Goal: Information Seeking & Learning: Learn about a topic

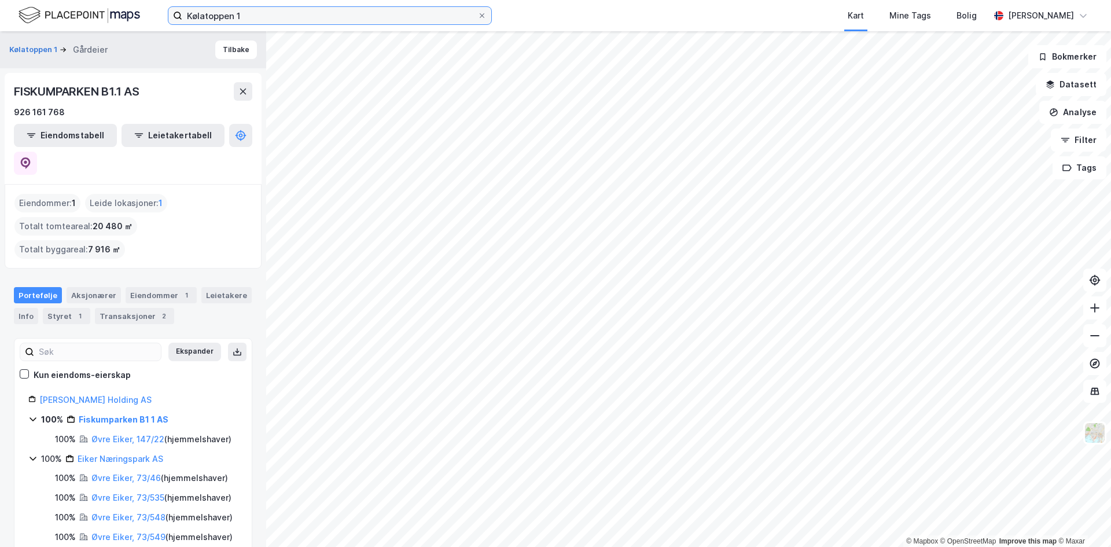
click at [387, 11] on input "Kølatoppen 1" at bounding box center [329, 15] width 295 height 17
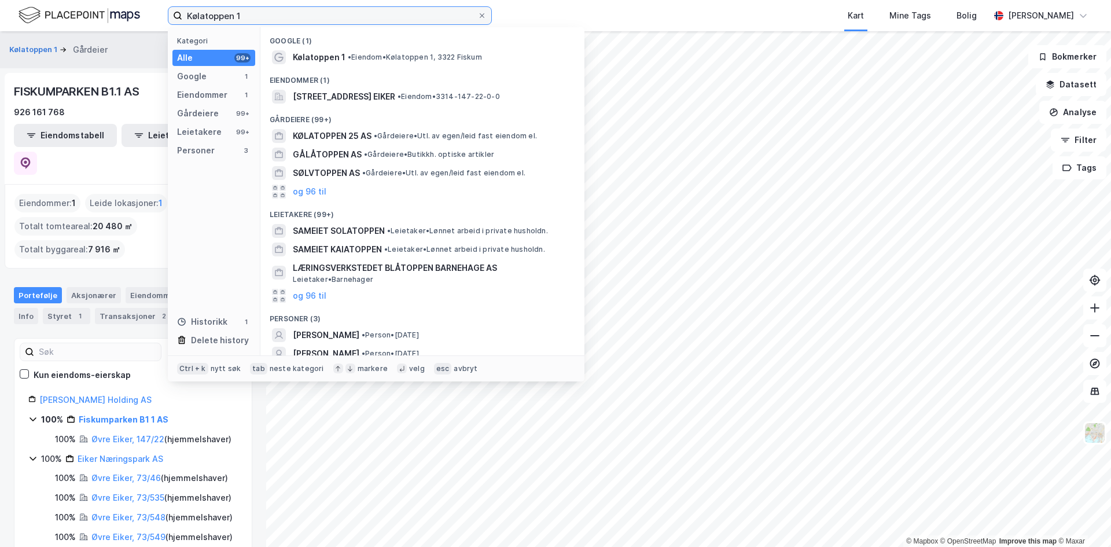
click at [387, 11] on input "Kølatoppen 1" at bounding box center [329, 15] width 295 height 17
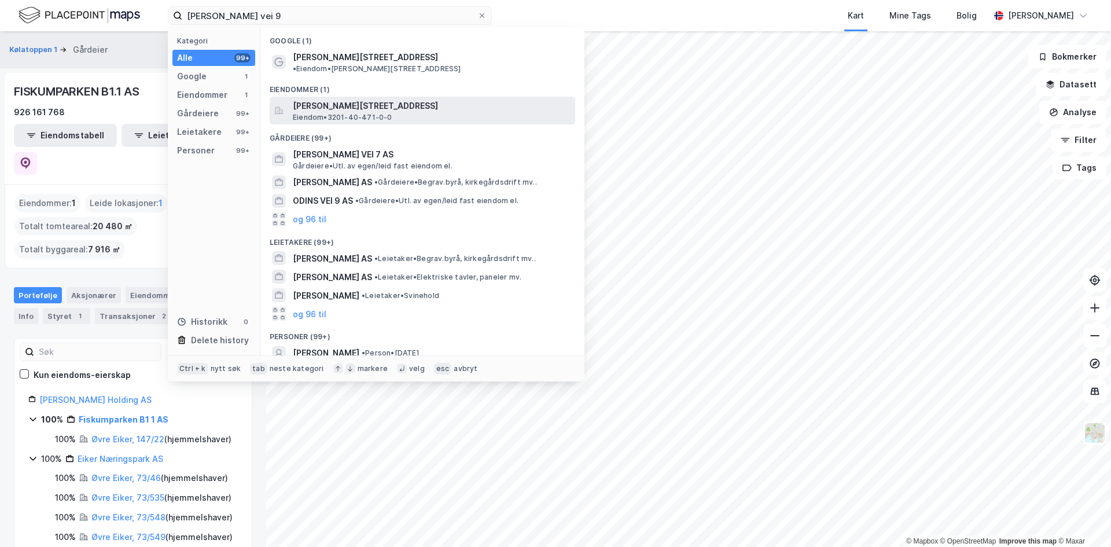
click at [373, 99] on span "[PERSON_NAME][STREET_ADDRESS]" at bounding box center [432, 106] width 278 height 14
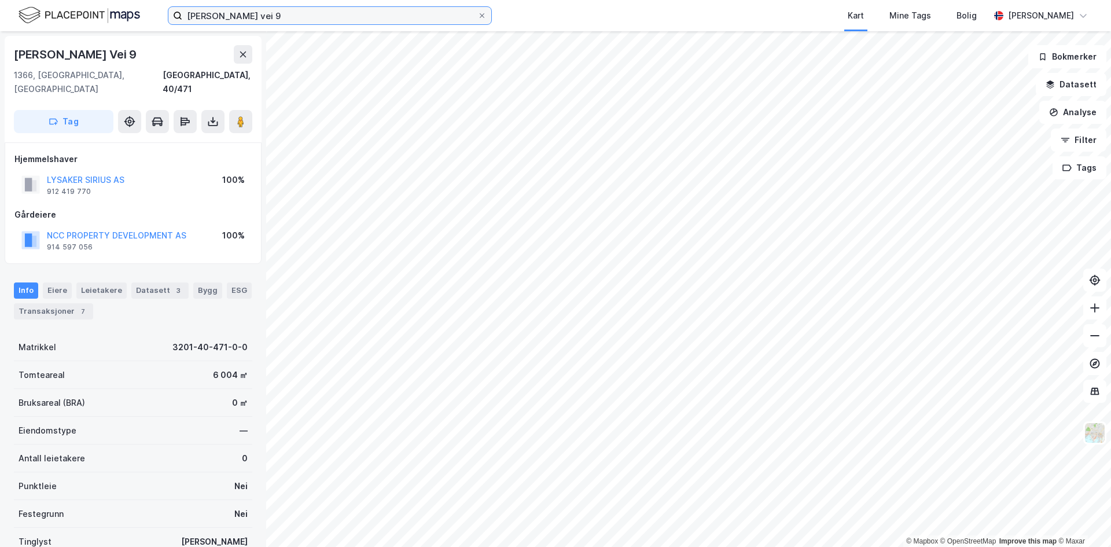
click at [311, 16] on input "[PERSON_NAME] vei 9" at bounding box center [329, 15] width 295 height 17
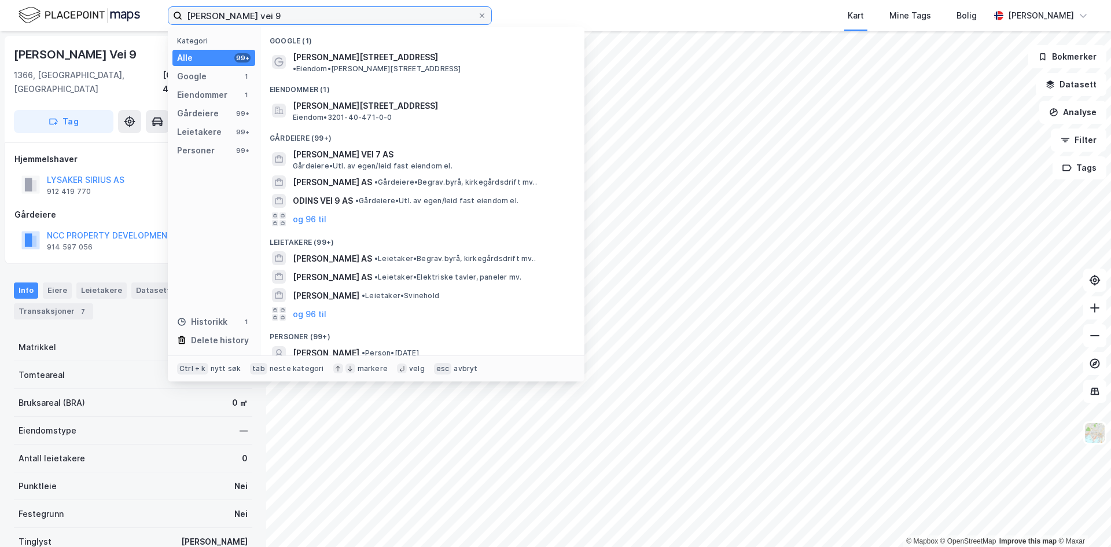
click at [311, 16] on input "[PERSON_NAME] vei 9" at bounding box center [329, 15] width 295 height 17
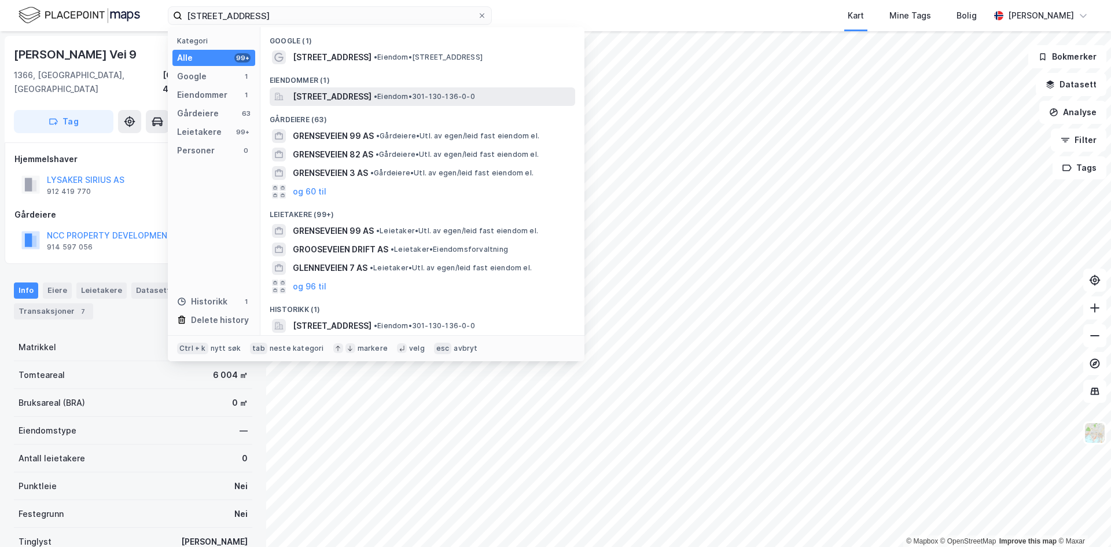
click at [348, 92] on span "[STREET_ADDRESS]" at bounding box center [332, 97] width 79 height 14
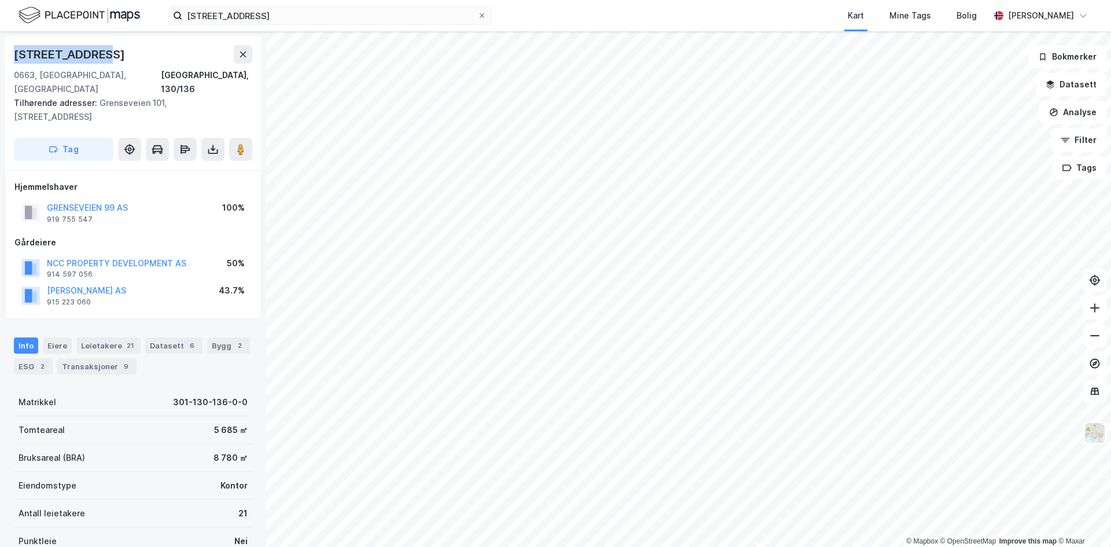
drag, startPoint x: 117, startPoint y: 53, endPoint x: 11, endPoint y: 51, distance: 105.9
click at [11, 51] on div "[STREET_ADDRESS], 130/136 Tilhørende adresser: [STREET_ADDRESS], [STREET_ADDRES…" at bounding box center [133, 103] width 257 height 134
copy div "[STREET_ADDRESS]"
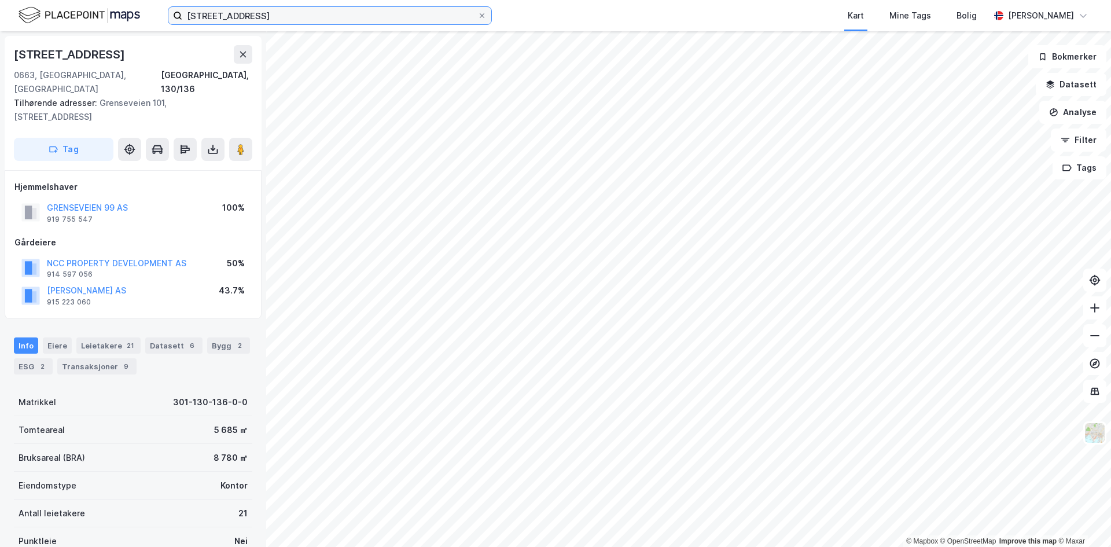
click at [313, 16] on input "[STREET_ADDRESS]" at bounding box center [329, 15] width 295 height 17
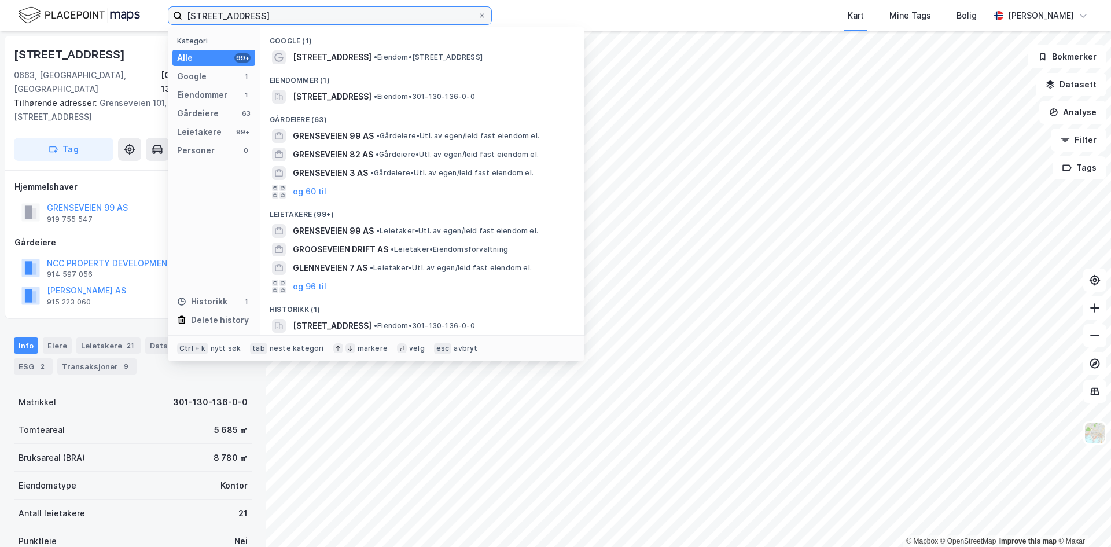
click at [313, 16] on input "[STREET_ADDRESS]" at bounding box center [329, 15] width 295 height 17
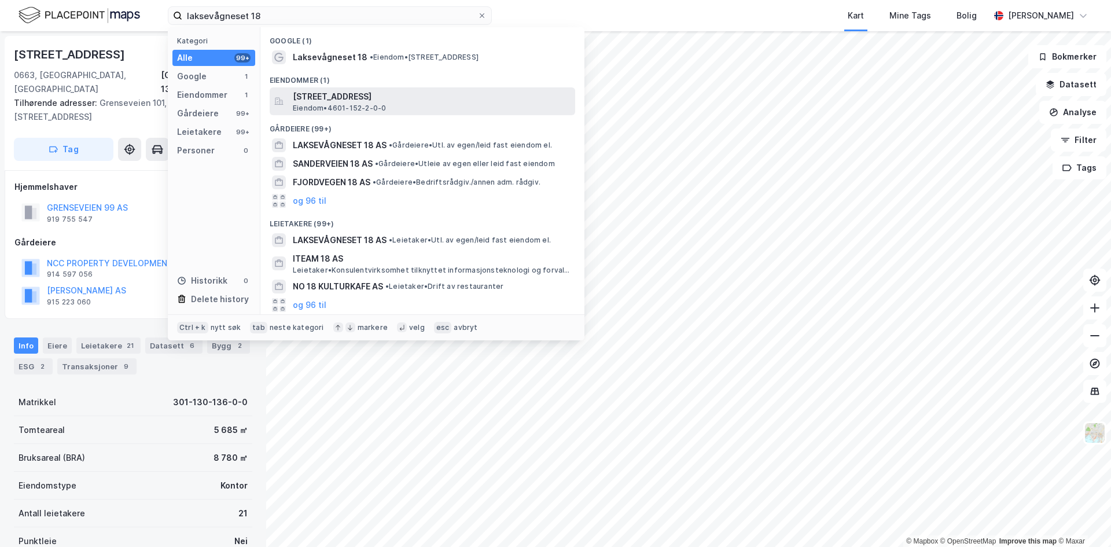
click at [336, 104] on span "Eiendom • 4601-152-2-0-0" at bounding box center [339, 108] width 93 height 9
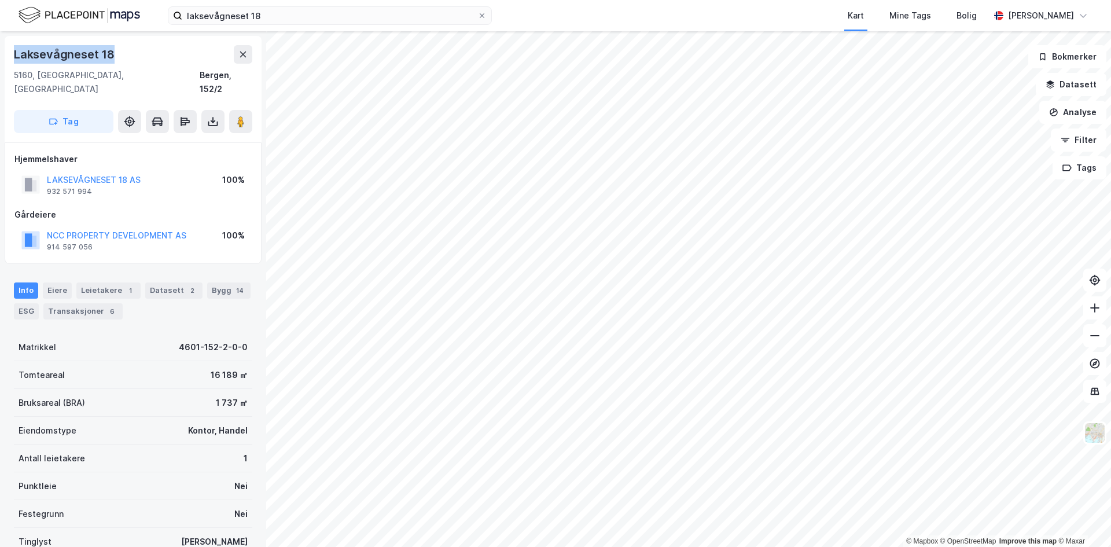
drag, startPoint x: 138, startPoint y: 53, endPoint x: 10, endPoint y: 61, distance: 128.7
click at [10, 61] on div "[STREET_ADDRESS]" at bounding box center [133, 89] width 257 height 106
copy div "Laksevågneset 18"
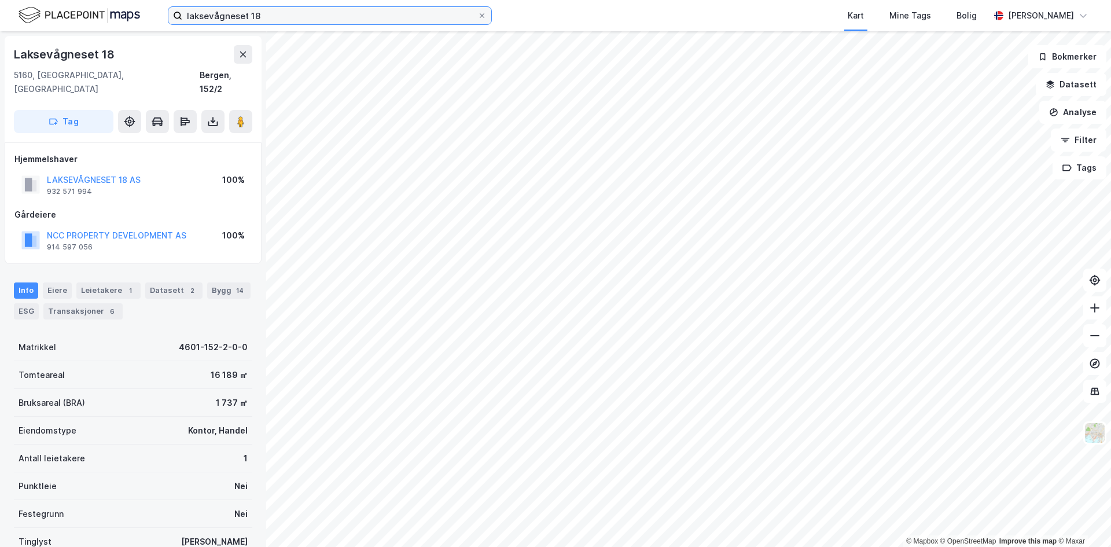
click at [211, 17] on input "laksevågneset 18" at bounding box center [329, 15] width 295 height 17
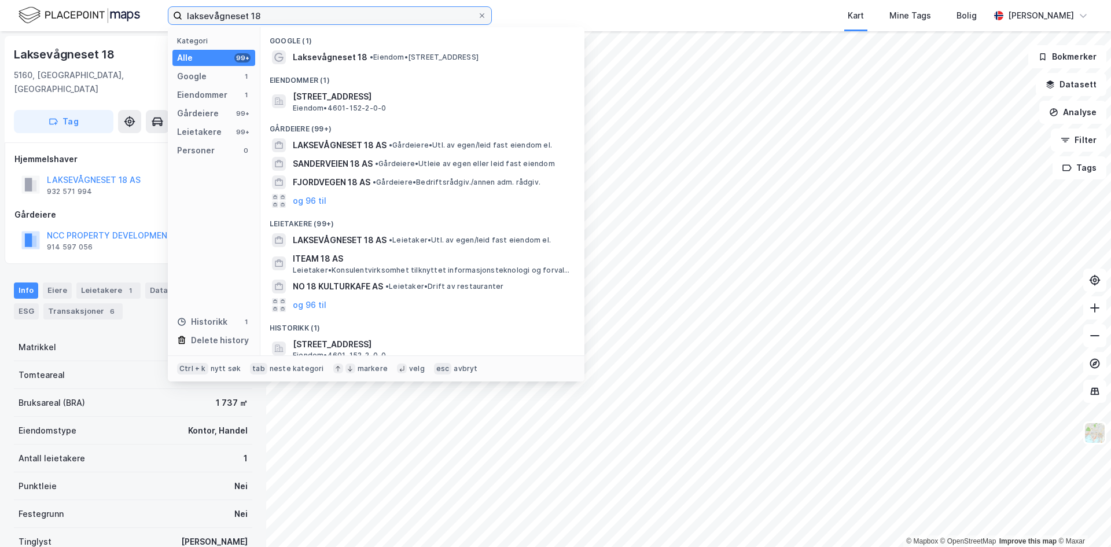
click at [211, 17] on input "laksevågneset 18" at bounding box center [329, 15] width 295 height 17
paste input "[PERSON_NAME] vei 2"
type input "[PERSON_NAME] vei 2"
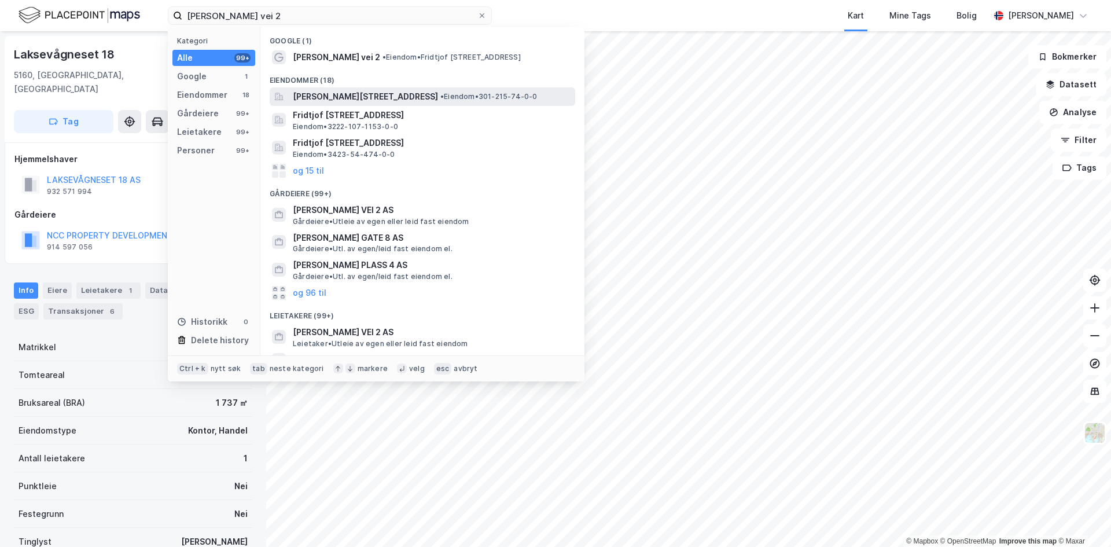
click at [369, 98] on span "[PERSON_NAME][STREET_ADDRESS]" at bounding box center [365, 97] width 145 height 14
